Goal: Navigation & Orientation: Find specific page/section

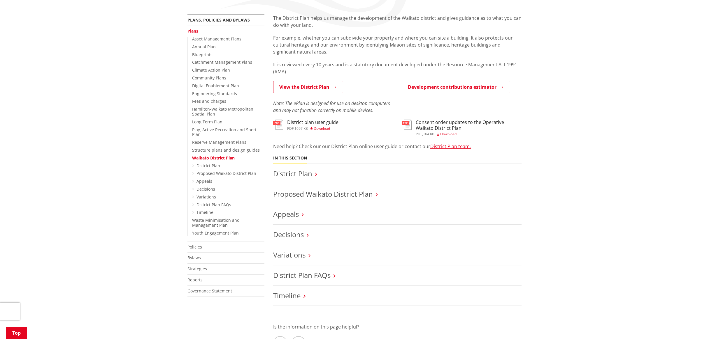
scroll to position [103, 0]
click at [321, 197] on link "Proposed Waikato District Plan" at bounding box center [323, 194] width 100 height 10
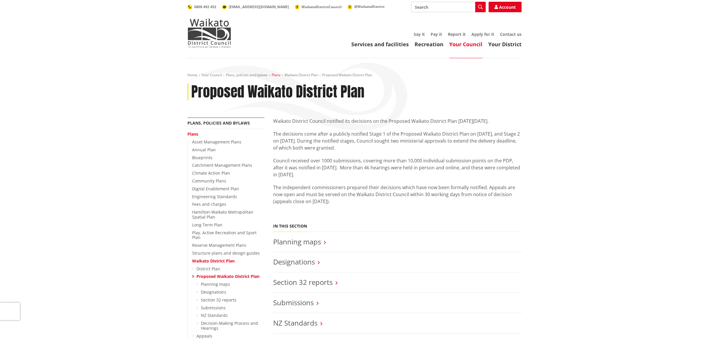
click at [278, 75] on link "Plans" at bounding box center [276, 75] width 9 height 5
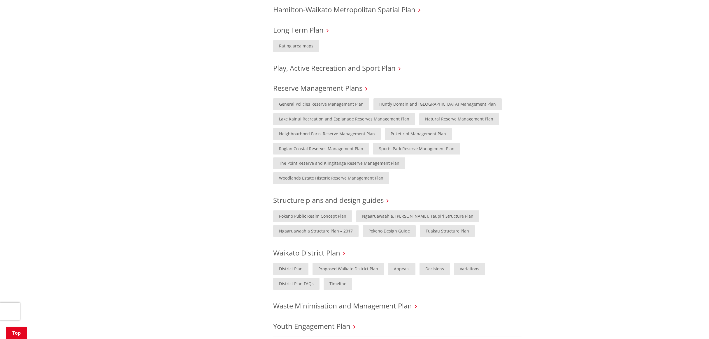
scroll to position [517, 0]
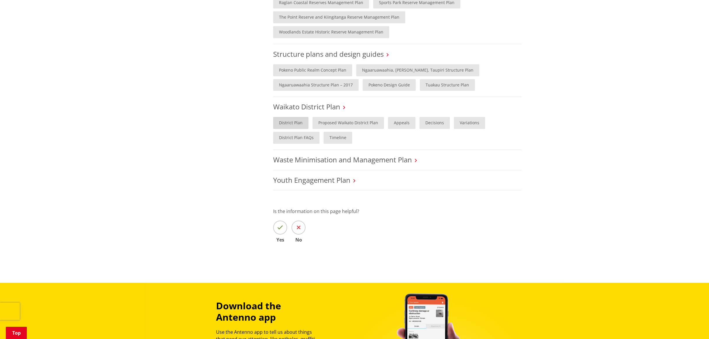
click at [290, 117] on link "District Plan" at bounding box center [290, 123] width 35 height 12
